Goal: Navigation & Orientation: Go to known website

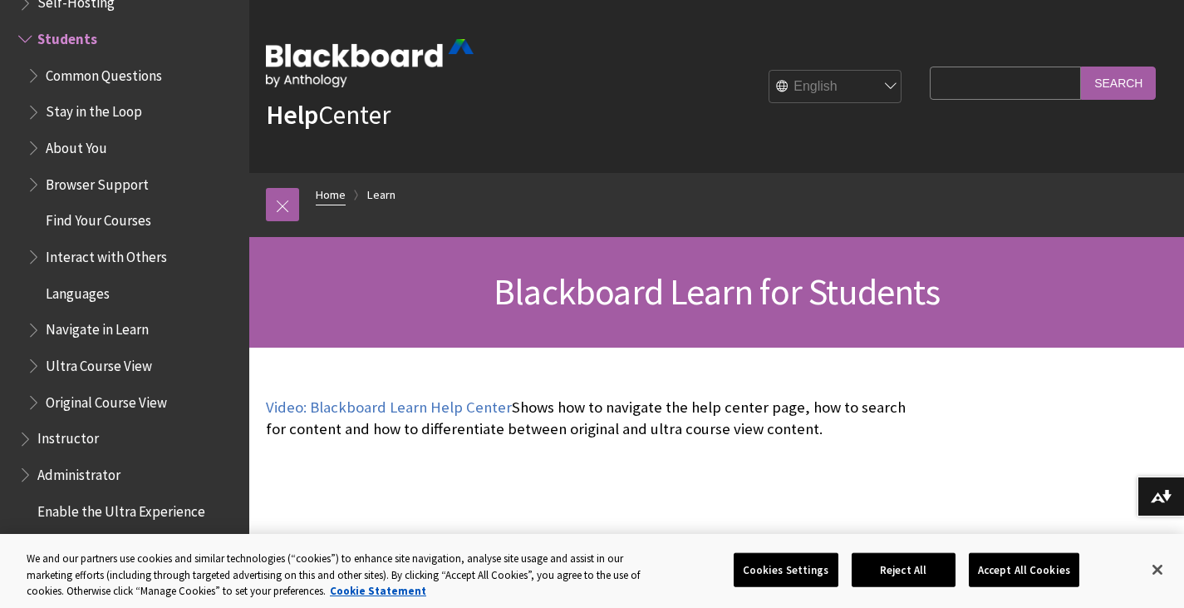
click at [335, 192] on link "Home" at bounding box center [331, 195] width 30 height 21
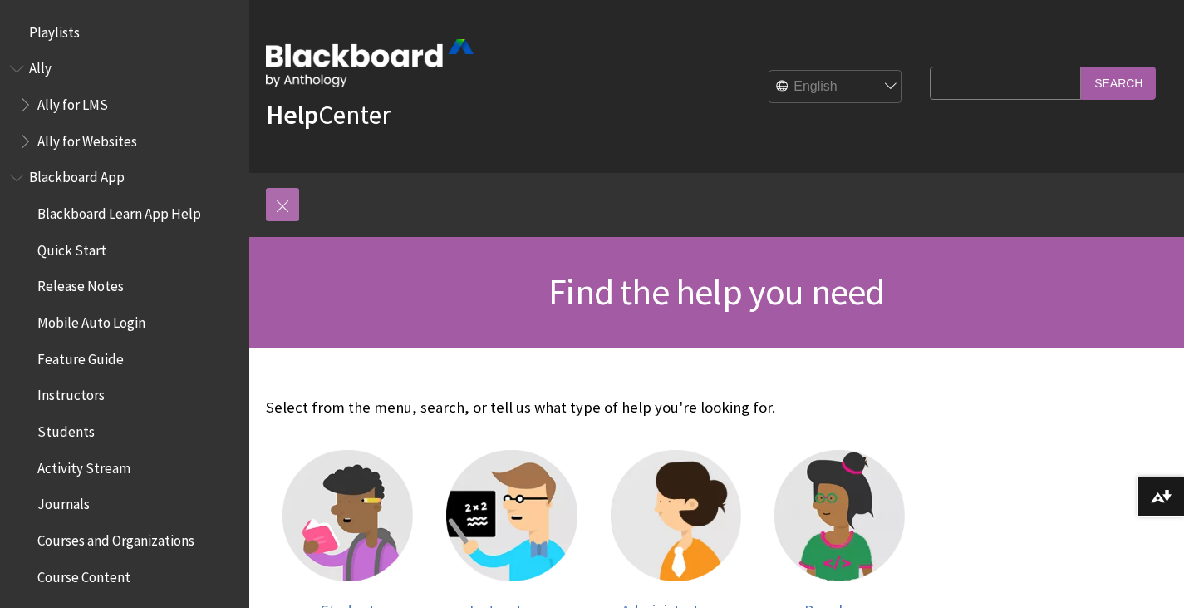
click at [285, 197] on link at bounding box center [282, 204] width 33 height 33
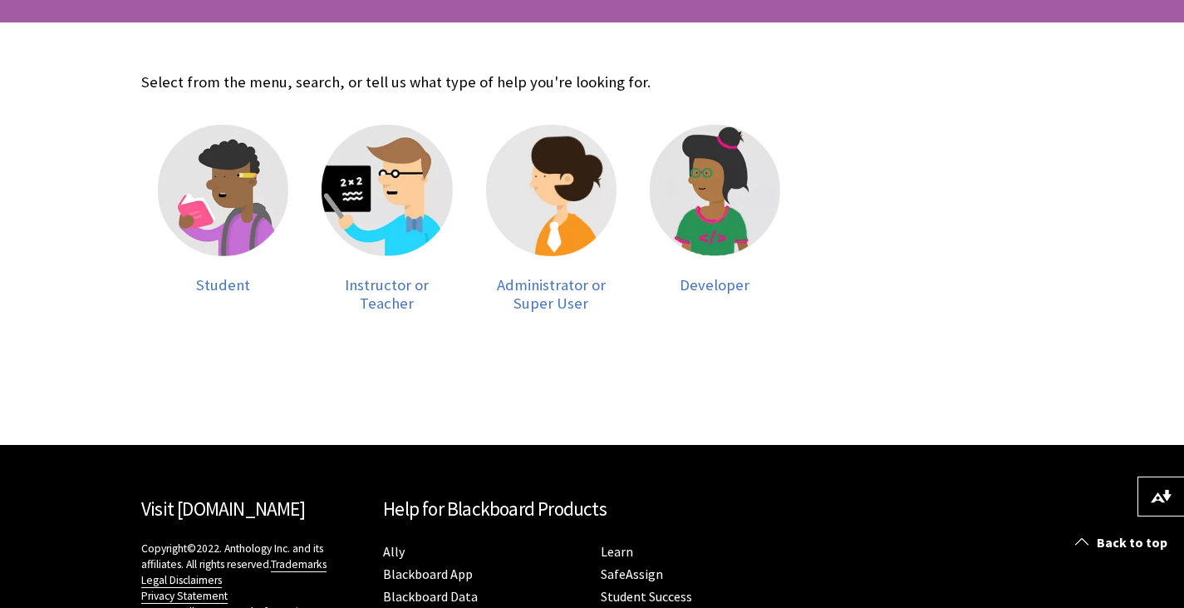
scroll to position [470, 0]
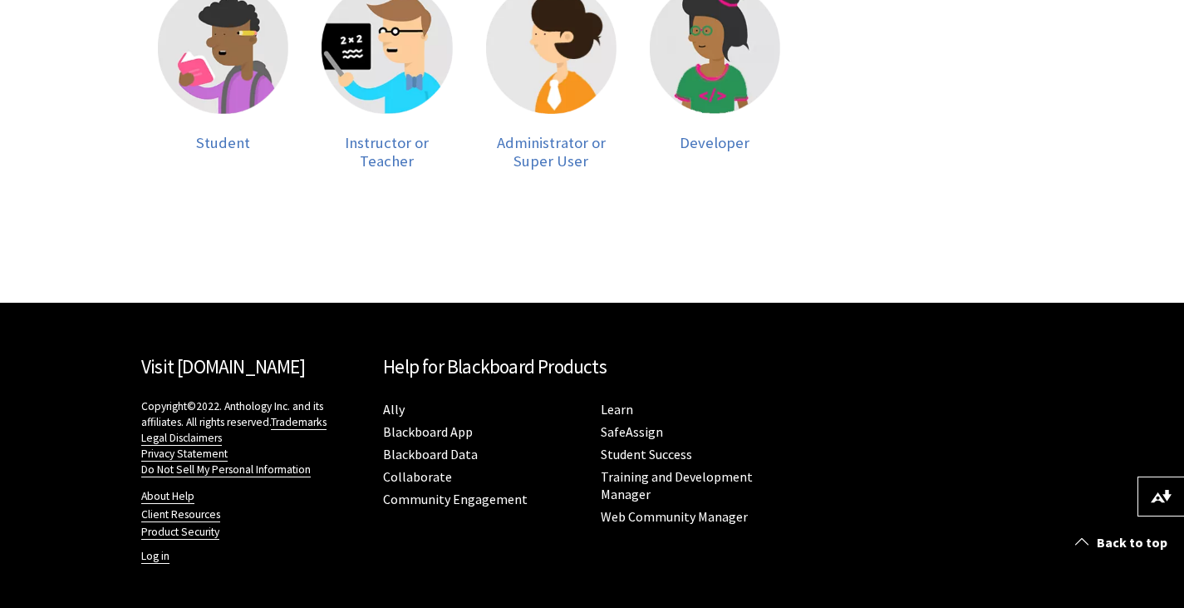
click at [217, 368] on link "Visit [DOMAIN_NAME]" at bounding box center [223, 366] width 164 height 24
